Goal: Information Seeking & Learning: Check status

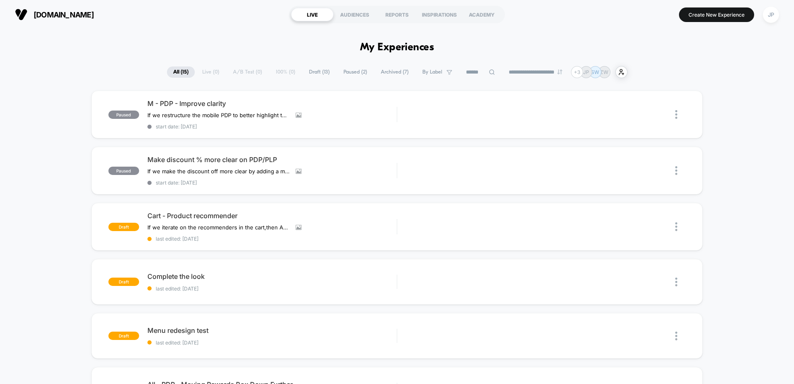
click at [381, 73] on span "Archived ( 7 )" at bounding box center [395, 71] width 40 height 11
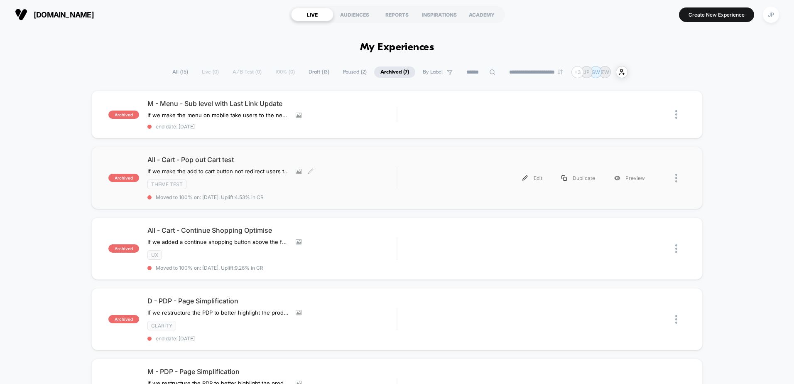
click at [233, 164] on div "All - Cart - Pop out Cart test If we make the add to cart button not redirect u…" at bounding box center [271, 177] width 249 height 45
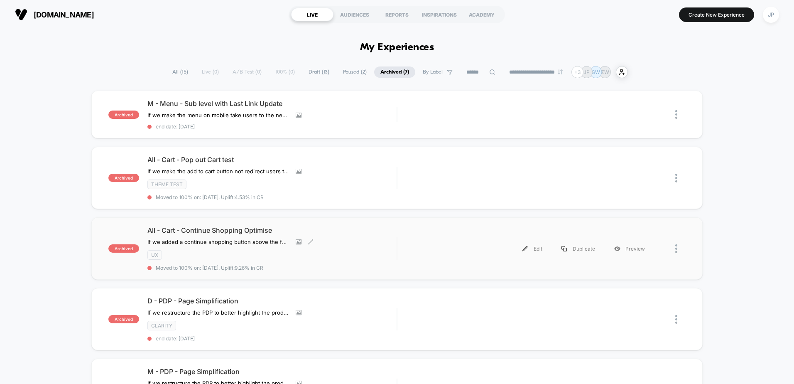
click at [233, 229] on span "All - Cart - Continue Shopping Optimise" at bounding box center [271, 230] width 249 height 8
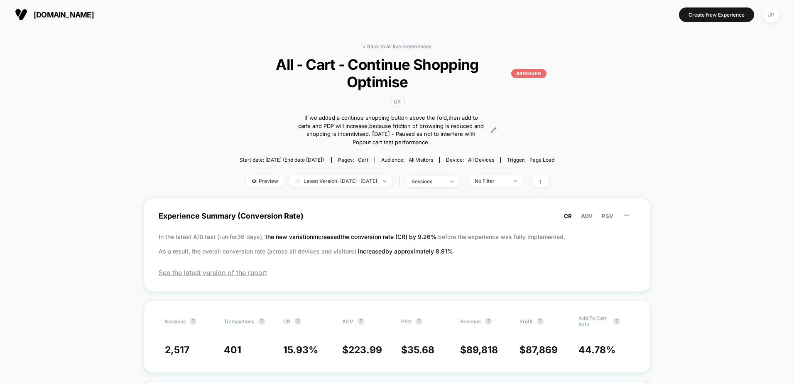
click at [375, 72] on span "All - Cart - Continue Shopping Optimise ARCHIVED" at bounding box center [396, 73] width 299 height 35
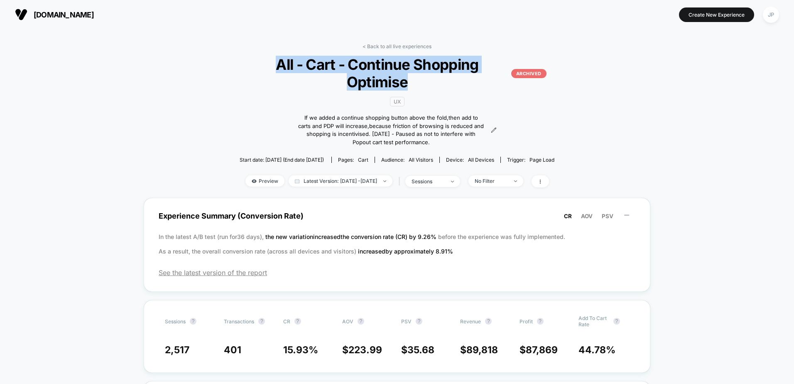
drag, startPoint x: 416, startPoint y: 84, endPoint x: 279, endPoint y: 66, distance: 138.9
click at [279, 66] on span "All - Cart - Continue Shopping Optimise ARCHIVED" at bounding box center [396, 73] width 299 height 35
copy span "All - Cart - Continue Shopping Optimise"
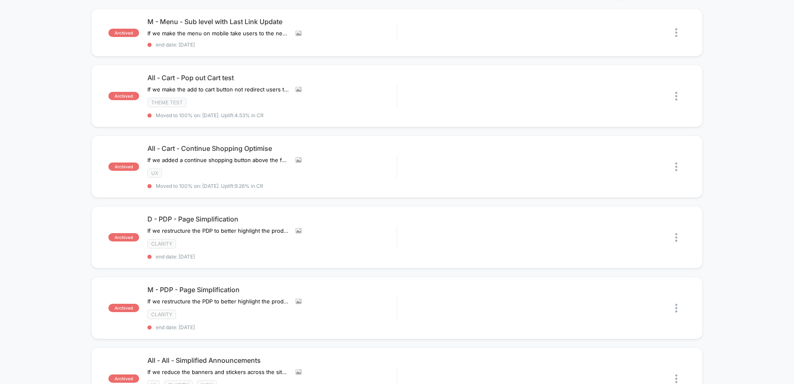
scroll to position [125, 0]
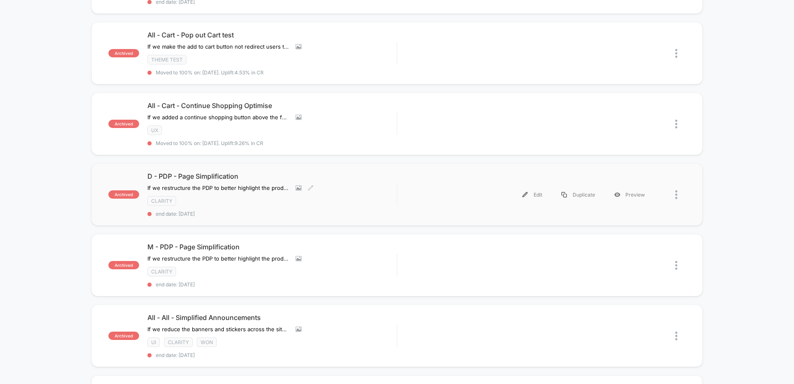
click at [210, 178] on span "D - PDP - Page Simplification" at bounding box center [271, 176] width 249 height 8
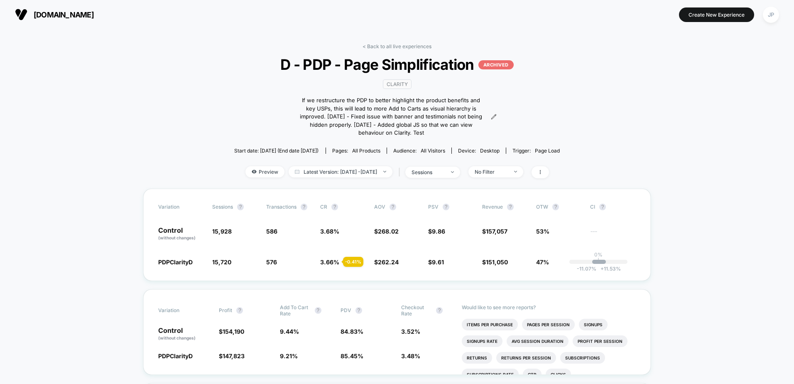
click at [418, 67] on span "D - PDP - Page Simplification ARCHIVED" at bounding box center [396, 64] width 299 height 17
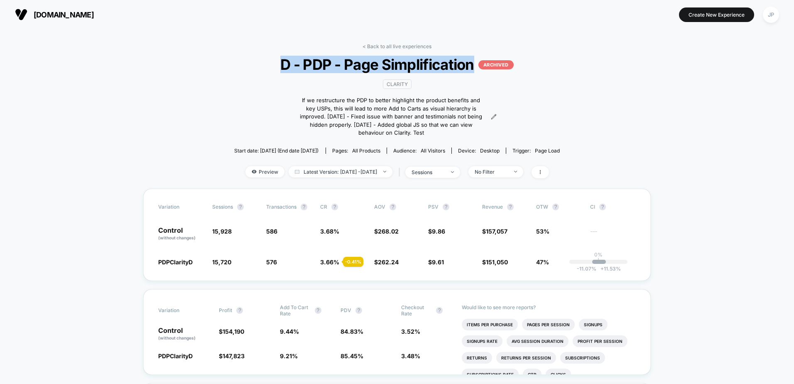
drag, startPoint x: 472, startPoint y: 65, endPoint x: 281, endPoint y: 62, distance: 191.0
click at [281, 62] on span "D - PDP - Page Simplification ARCHIVED" at bounding box center [396, 64] width 299 height 17
copy span "D - PDP - Page Simplification"
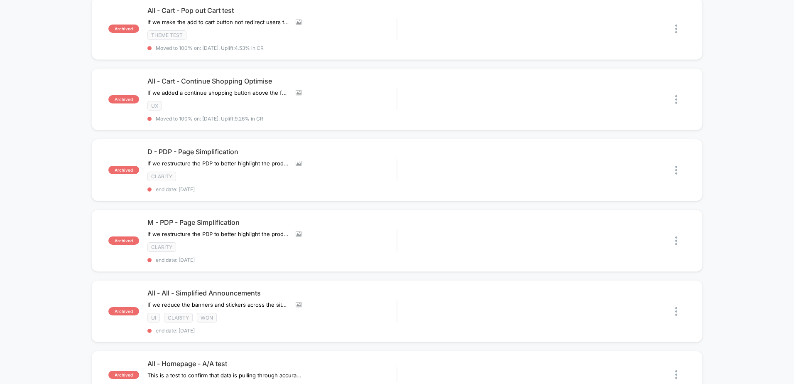
scroll to position [166, 0]
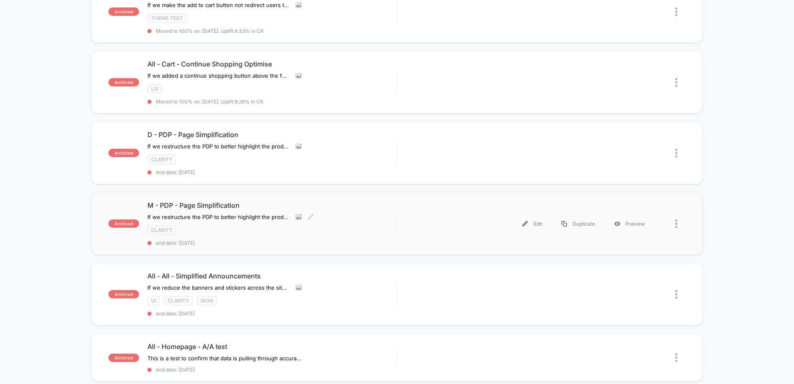
click at [198, 207] on span "M - PDP - Page Simplification" at bounding box center [271, 205] width 249 height 8
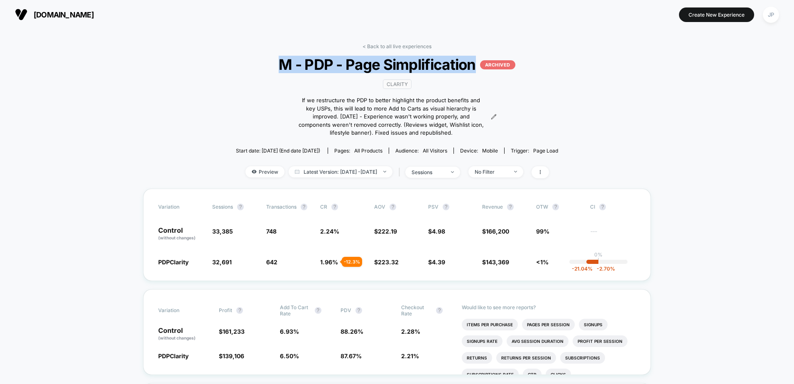
drag, startPoint x: 477, startPoint y: 63, endPoint x: 284, endPoint y: 61, distance: 193.5
click at [284, 61] on span "M - PDP - Page Simplification ARCHIVED" at bounding box center [396, 64] width 299 height 17
copy span "M - PDP - Page Simplification"
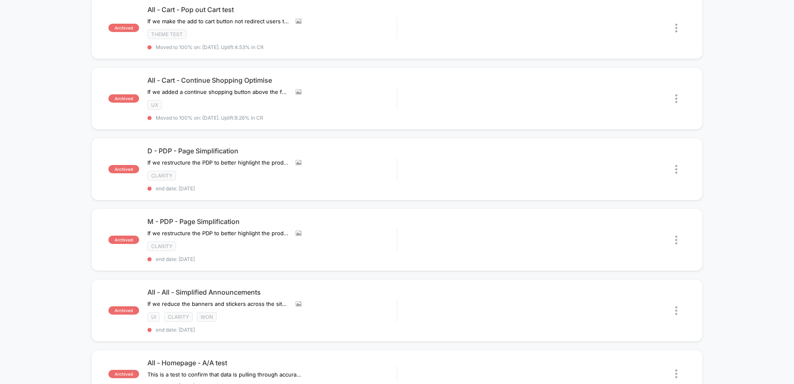
scroll to position [208, 0]
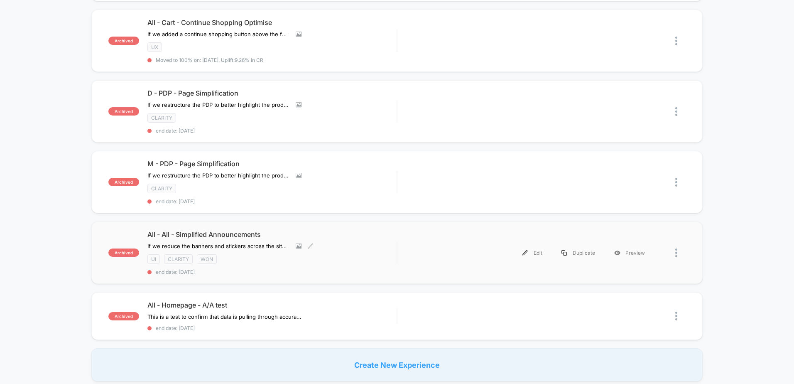
click at [195, 233] on span "All - All - Simplified Announcements" at bounding box center [271, 234] width 249 height 8
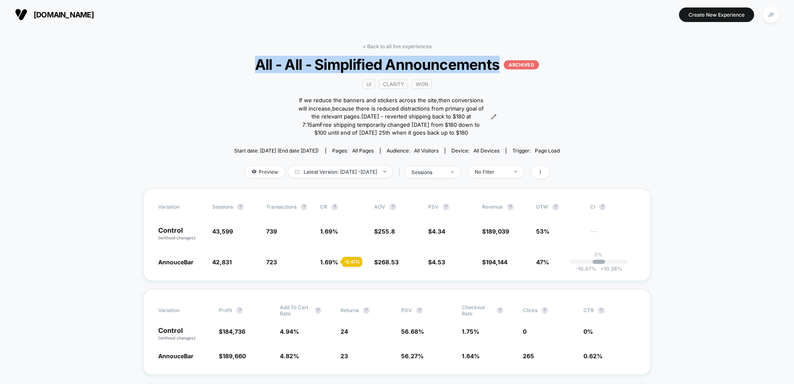
drag, startPoint x: 500, startPoint y: 63, endPoint x: 257, endPoint y: 62, distance: 242.9
click at [257, 62] on span "All - All - Simplified Announcements ARCHIVED" at bounding box center [396, 64] width 299 height 17
copy span "All - All - Simplified Announcements"
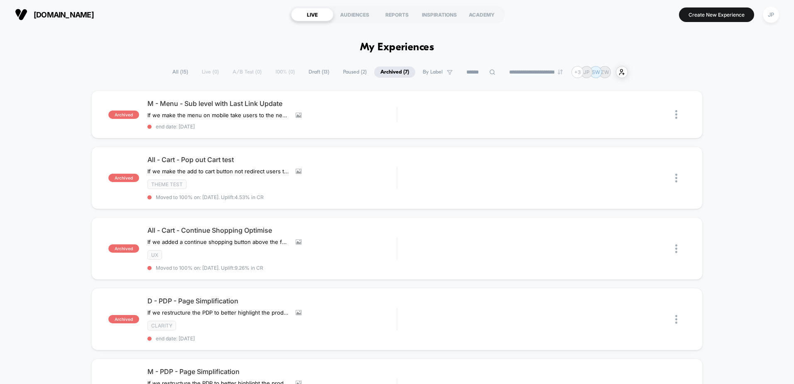
click at [177, 73] on span "All ( 15 )" at bounding box center [180, 71] width 28 height 11
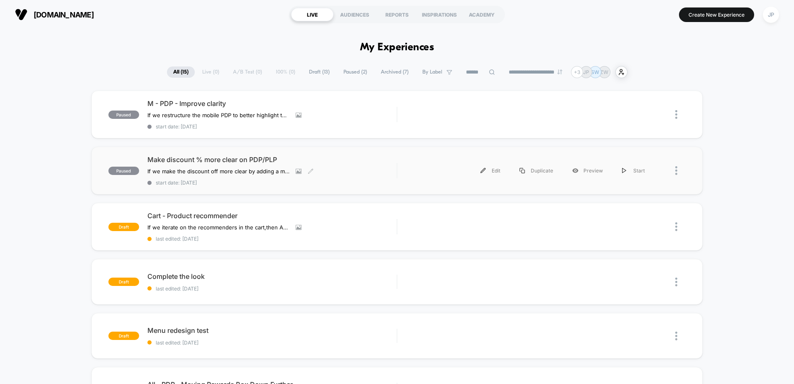
click at [340, 159] on span "Make discount % more clear on PDP/PLP" at bounding box center [271, 159] width 249 height 8
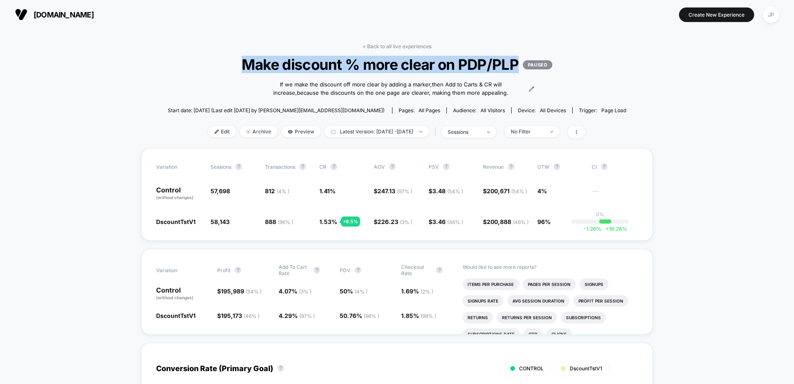
drag, startPoint x: 517, startPoint y: 64, endPoint x: 241, endPoint y: 64, distance: 275.7
click at [241, 64] on span "Make discount % more clear on PDP/PLP PAUSED" at bounding box center [397, 64] width 412 height 17
copy span "Make discount % more clear on PDP/PLP"
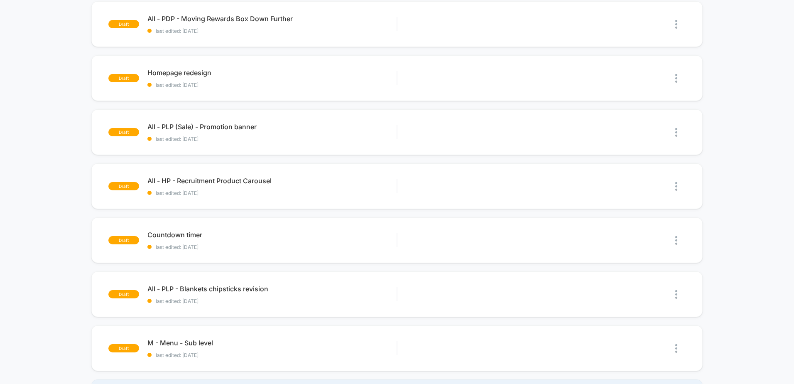
scroll to position [457, 0]
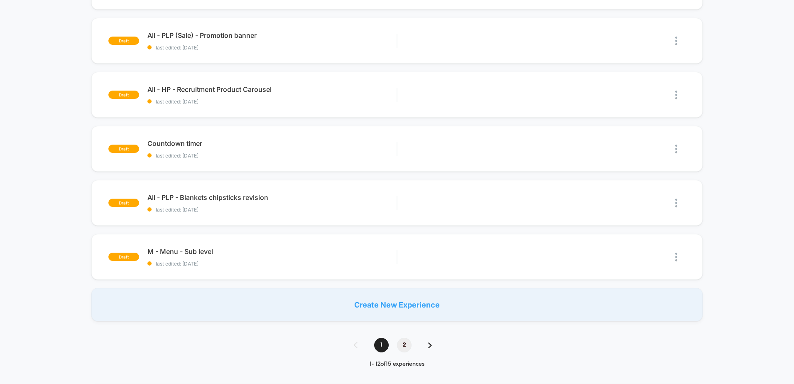
click at [404, 348] on span "2" at bounding box center [404, 345] width 15 height 15
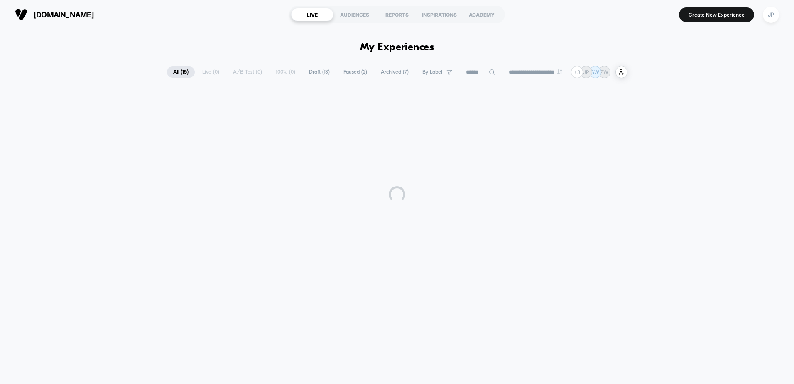
scroll to position [0, 0]
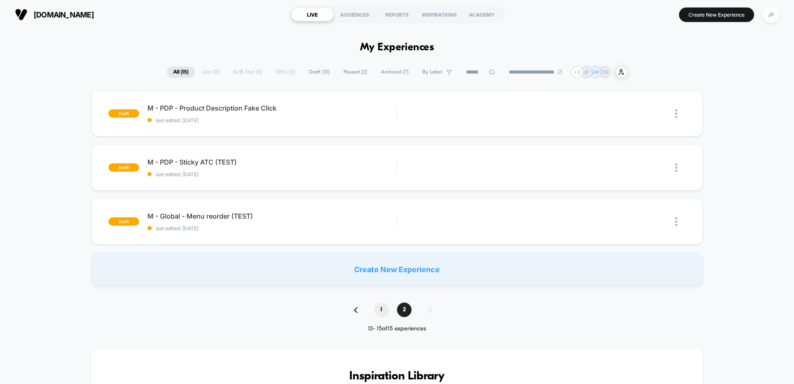
click at [387, 310] on span "1" at bounding box center [381, 309] width 15 height 15
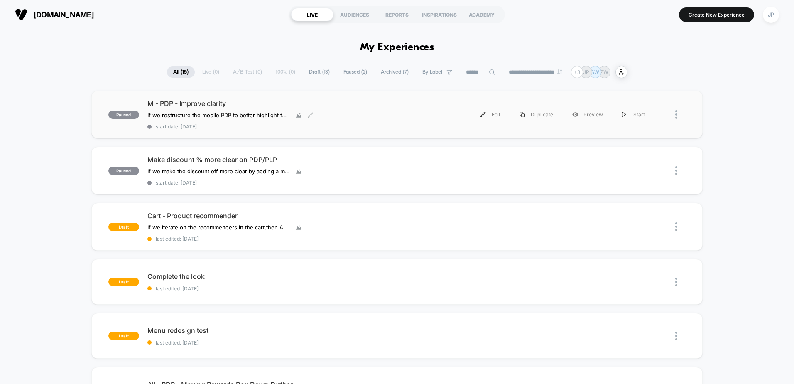
click at [201, 101] on span "M - PDP - Improve clarity" at bounding box center [271, 103] width 249 height 8
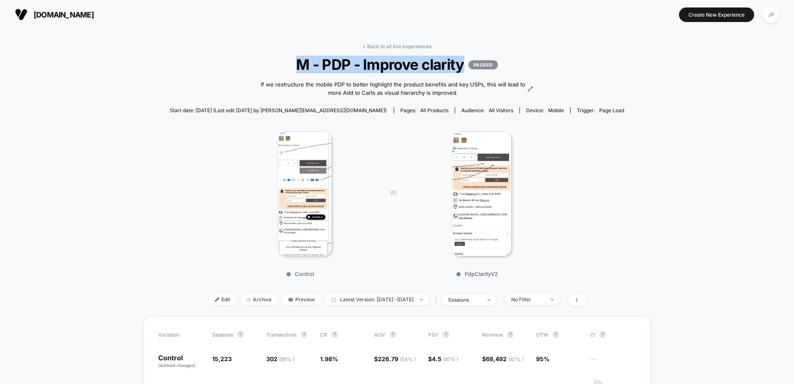
drag, startPoint x: 464, startPoint y: 64, endPoint x: 299, endPoint y: 66, distance: 165.3
click at [299, 66] on span "M - PDP - Improve clarity PAUSED" at bounding box center [396, 64] width 409 height 17
copy span "M - PDP - Improve clarity"
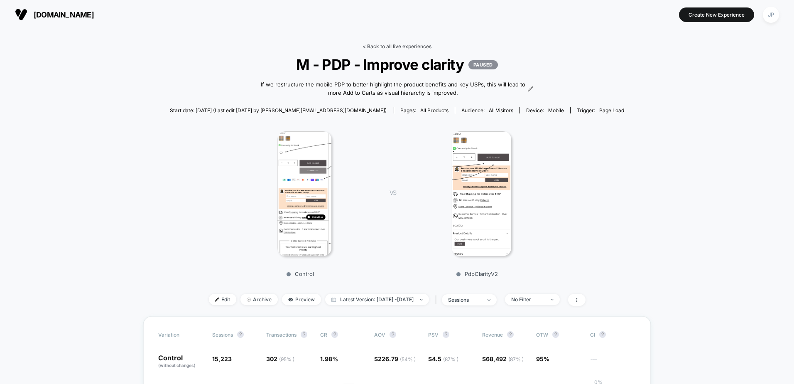
click at [371, 44] on link "< Back to all live experiences" at bounding box center [396, 46] width 69 height 6
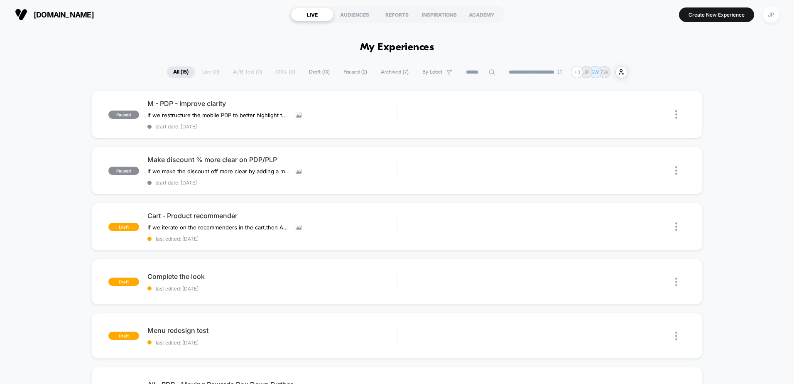
click at [532, 71] on select "**********" at bounding box center [535, 71] width 67 height 5
click at [727, 67] on div "**********" at bounding box center [397, 72] width 794 height 12
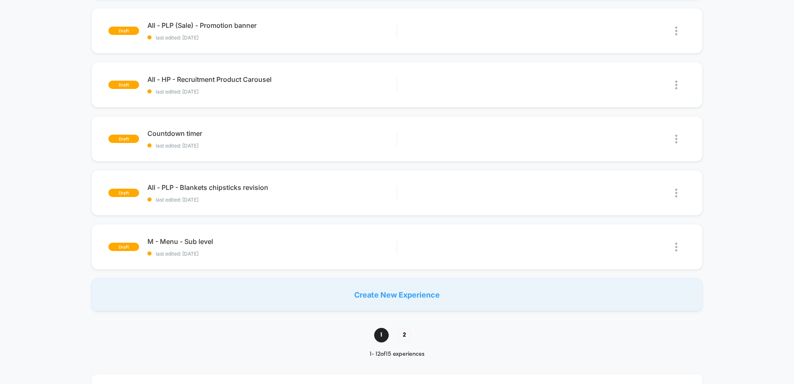
scroll to position [498, 0]
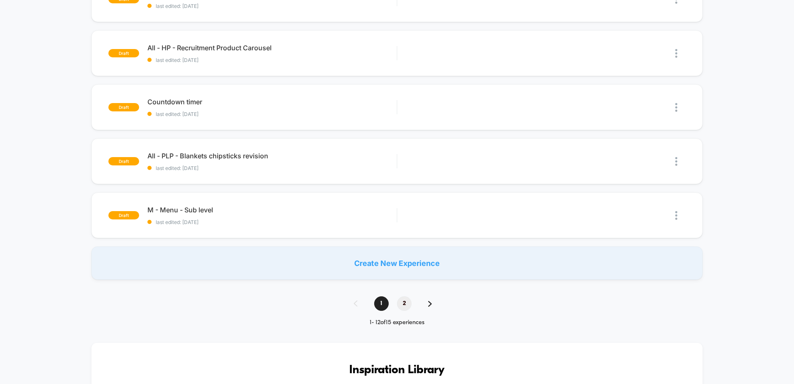
click at [404, 306] on span "2" at bounding box center [404, 303] width 15 height 15
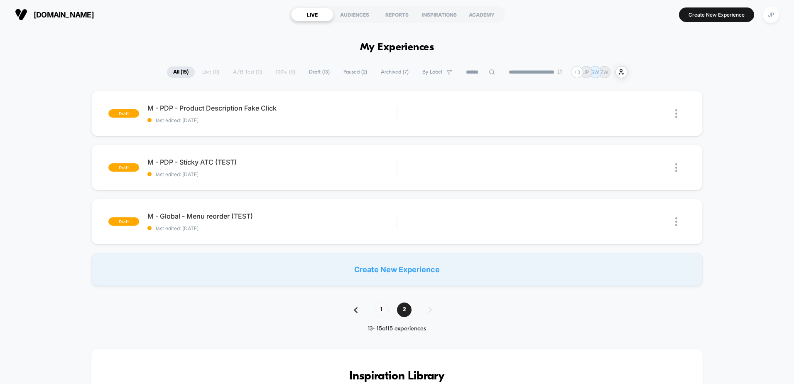
click at [395, 71] on span "Archived ( 7 )" at bounding box center [395, 71] width 40 height 11
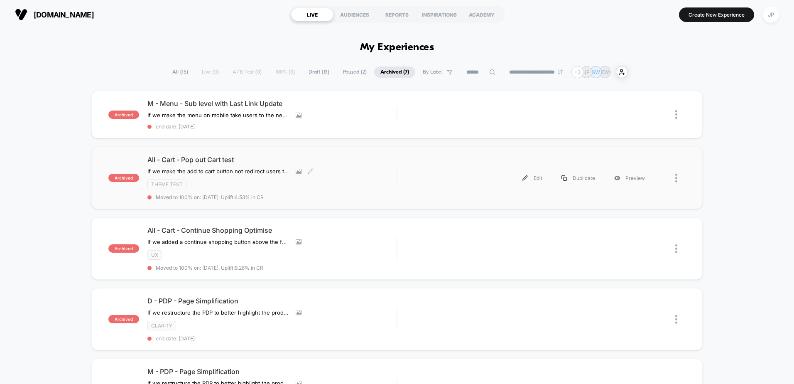
click at [235, 165] on div "All - Cart - Pop out Cart test If we make the add to cart button not redirect u…" at bounding box center [271, 177] width 249 height 45
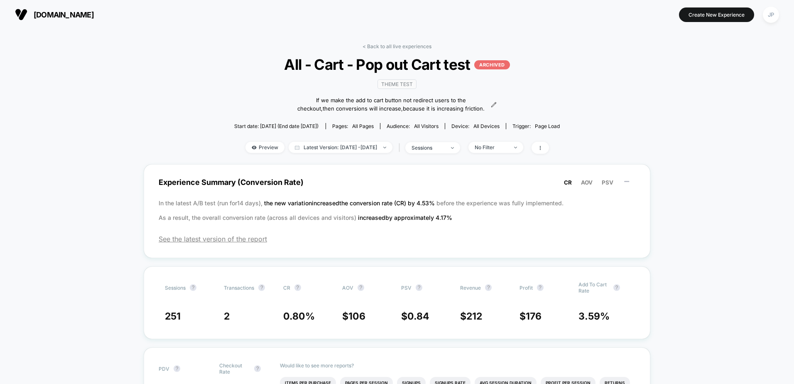
click at [305, 127] on span "Start date: [DATE] (End date [DATE])" at bounding box center [276, 126] width 84 height 6
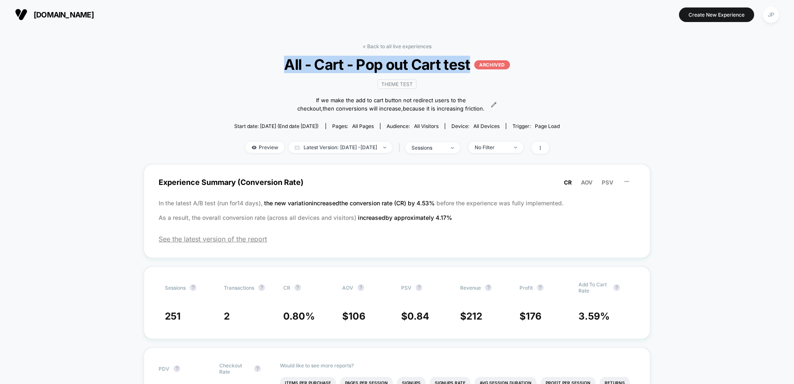
drag, startPoint x: 472, startPoint y: 68, endPoint x: 286, endPoint y: 63, distance: 185.2
click at [286, 63] on span "All - Cart - Pop out Cart test ARCHIVED" at bounding box center [396, 64] width 299 height 17
copy span "All - Cart - Pop out Cart test"
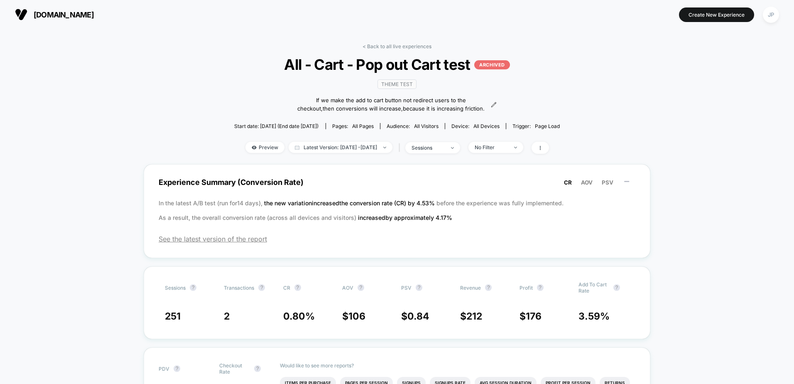
click at [373, 47] on link "< Back to all live experiences" at bounding box center [396, 46] width 69 height 6
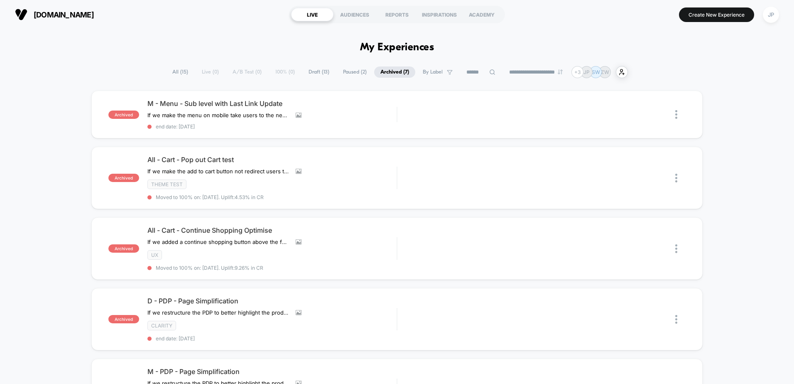
click at [742, 75] on div "**********" at bounding box center [397, 72] width 794 height 12
click at [590, 70] on p "JP" at bounding box center [586, 72] width 6 height 6
click at [399, 15] on div "REPORTS" at bounding box center [397, 14] width 42 height 13
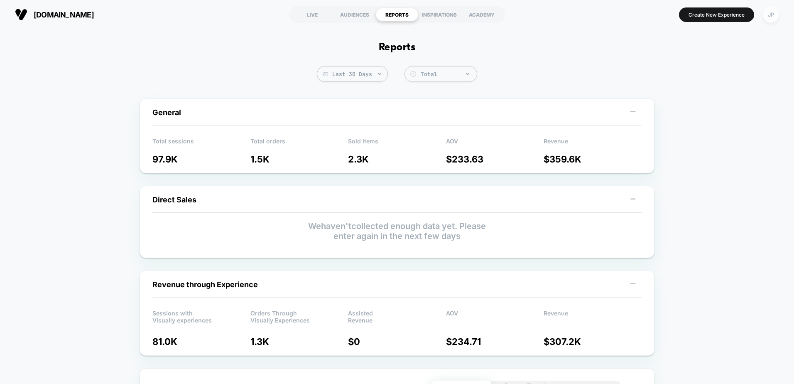
click at [771, 17] on div "JP" at bounding box center [771, 15] width 16 height 16
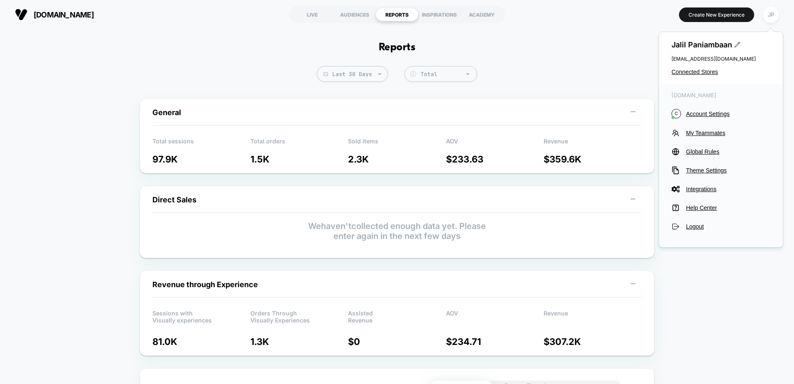
drag, startPoint x: 693, startPoint y: 206, endPoint x: 707, endPoint y: 216, distance: 16.7
click at [707, 216] on div "[DOMAIN_NAME] C Account Settings My Teammates Global Rules Theme Settings Integ…" at bounding box center [721, 160] width 124 height 155
click at [708, 209] on span "Help Center" at bounding box center [728, 207] width 84 height 7
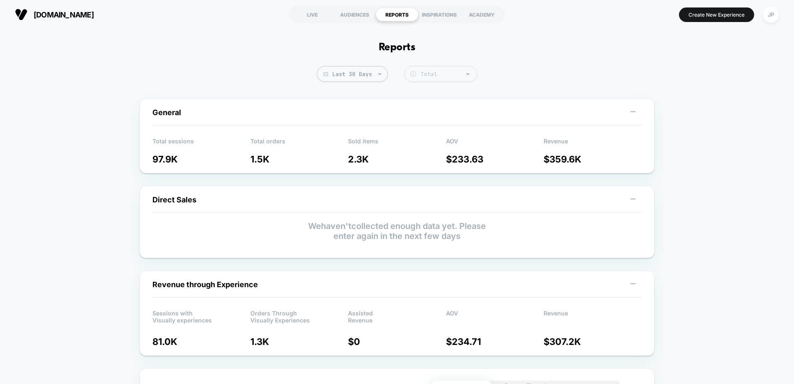
click at [421, 77] on div "Total" at bounding box center [447, 74] width 52 height 7
click at [308, 12] on div "LIVE" at bounding box center [312, 14] width 42 height 13
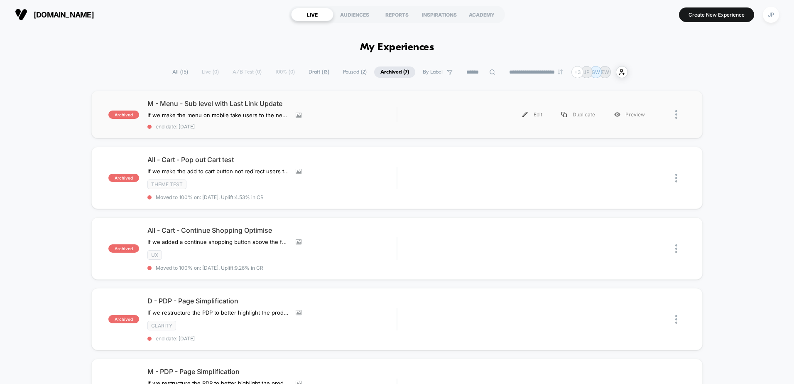
click at [678, 117] on div at bounding box center [680, 114] width 10 height 19
click at [630, 125] on div "Export Data" at bounding box center [633, 124] width 75 height 19
click at [29, 171] on div "archived M - Menu - Sub level with Last Link Update If we make the menu on mobi…" at bounding box center [397, 340] width 794 height 498
click at [179, 71] on span "All ( 15 )" at bounding box center [180, 71] width 28 height 11
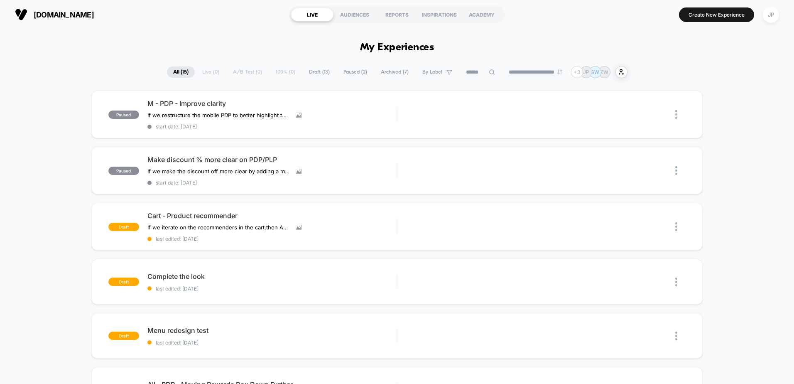
drag, startPoint x: 179, startPoint y: 71, endPoint x: 72, endPoint y: 56, distance: 107.4
drag, startPoint x: 218, startPoint y: 0, endPoint x: 64, endPoint y: 77, distance: 172.3
click at [64, 77] on div "**********" at bounding box center [397, 72] width 794 height 12
